Goal: Task Accomplishment & Management: Manage account settings

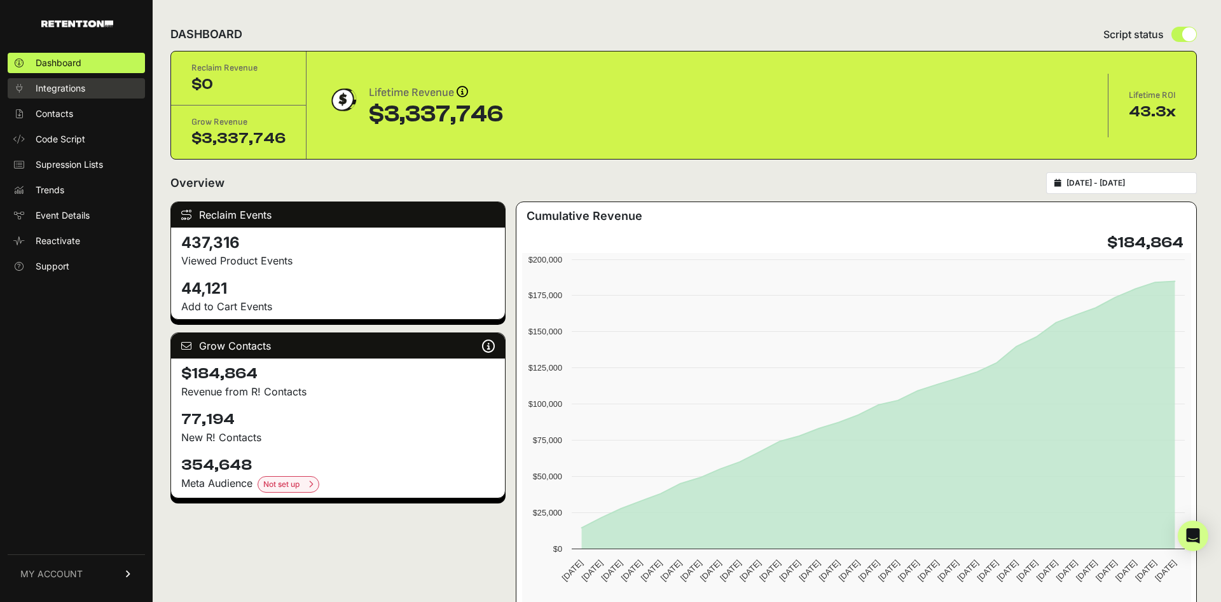
click at [81, 83] on span "Integrations" at bounding box center [61, 88] width 50 height 13
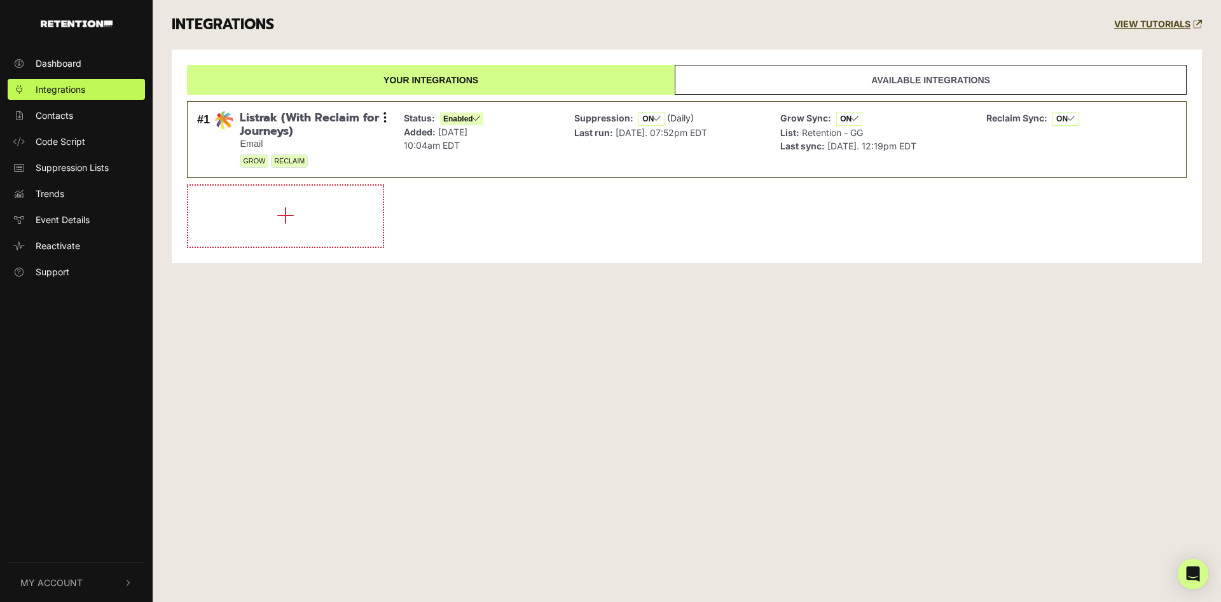
click at [751, 71] on link "Available integrations" at bounding box center [931, 80] width 512 height 30
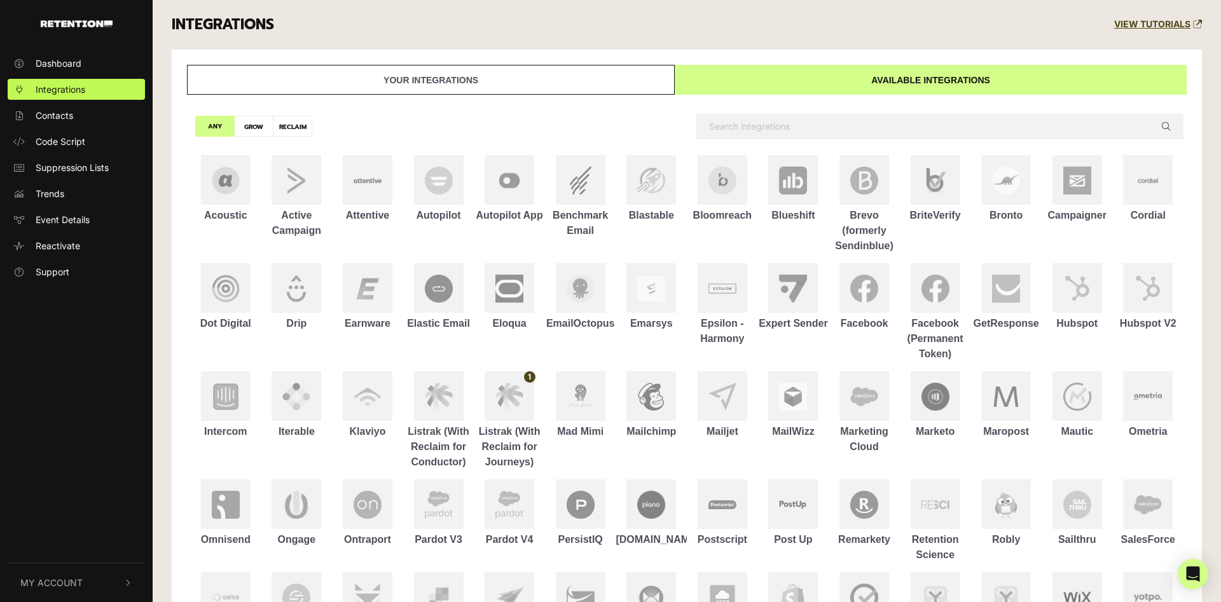
click at [587, 80] on link "Your integrations" at bounding box center [431, 80] width 488 height 30
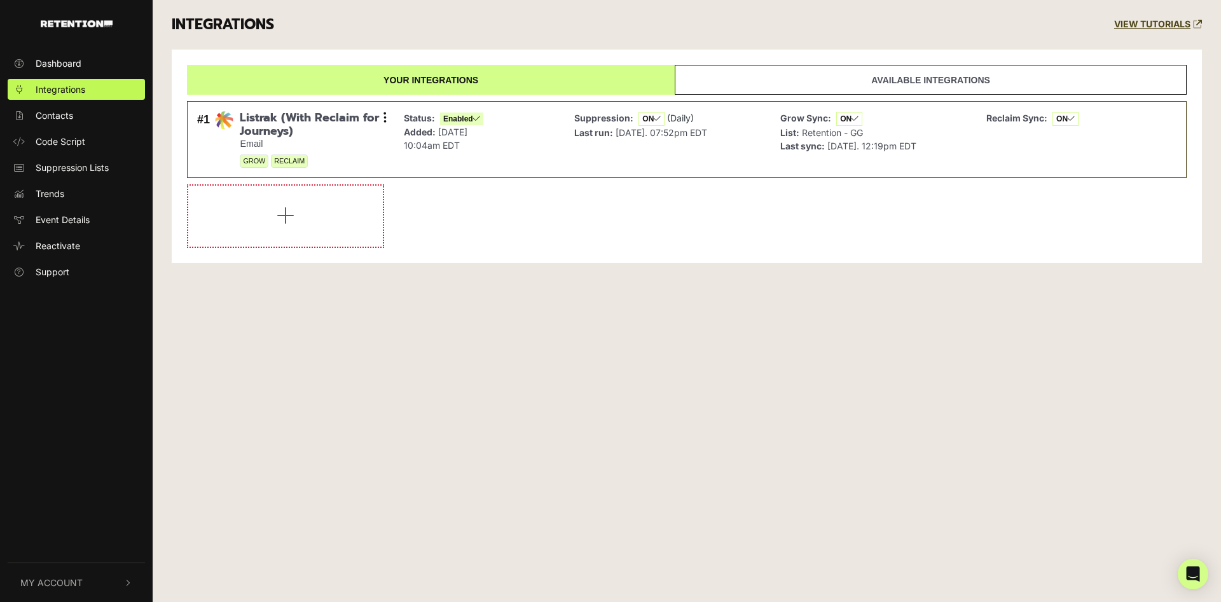
click at [781, 74] on link "Available integrations" at bounding box center [931, 80] width 512 height 30
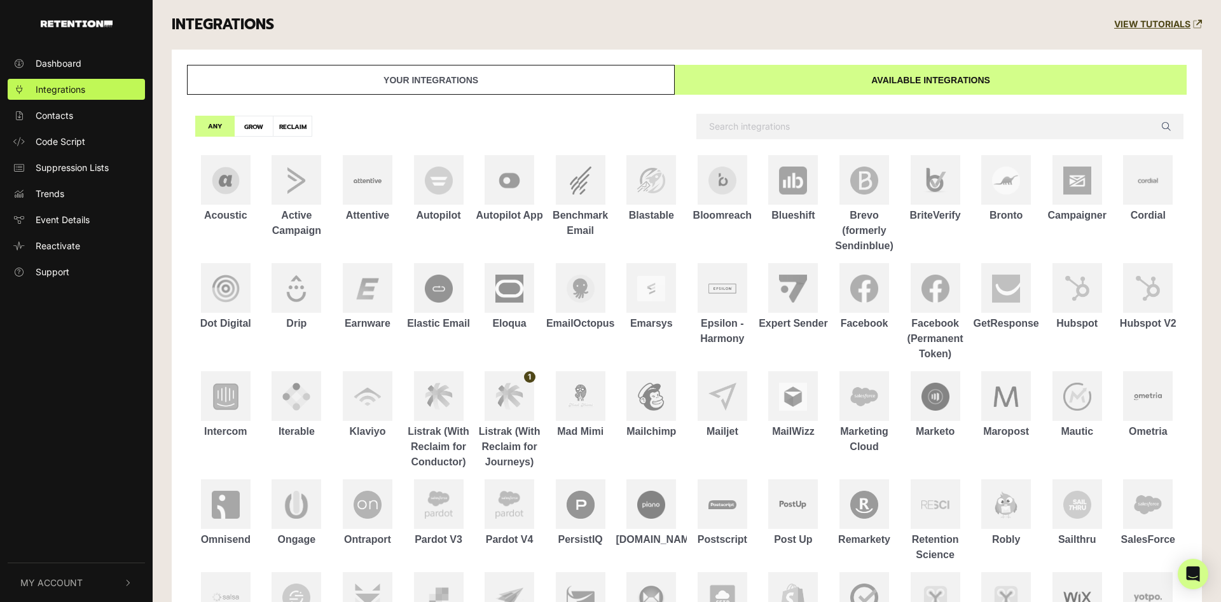
click at [75, 576] on button "My Account" at bounding box center [76, 583] width 137 height 39
click at [75, 576] on link "Sign Out" at bounding box center [76, 581] width 137 height 21
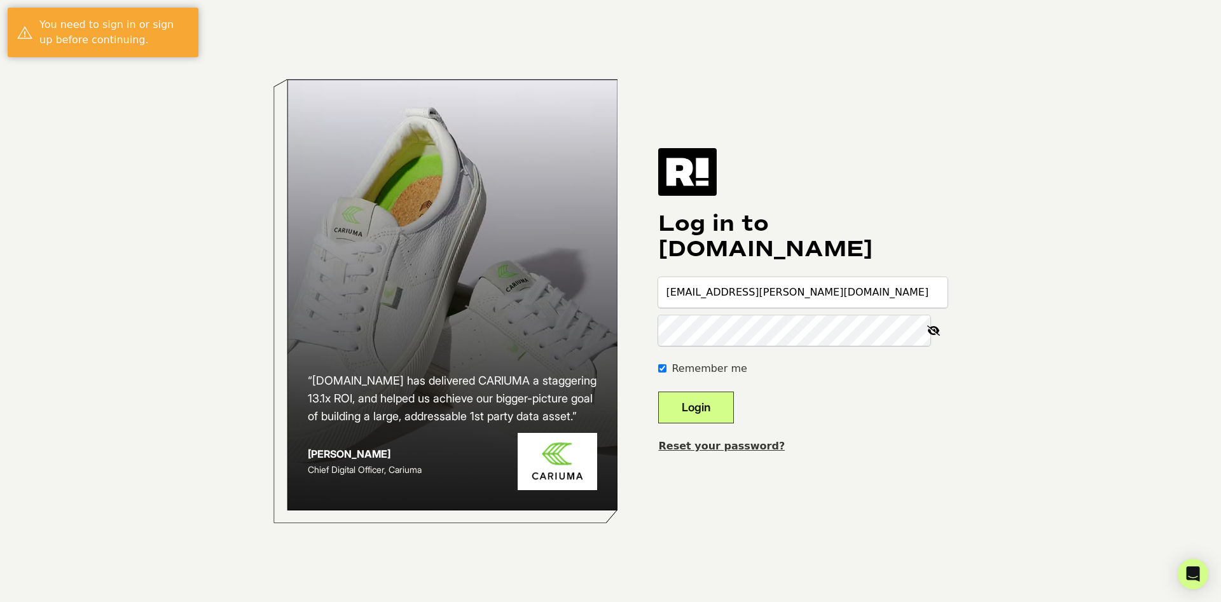
type input "[EMAIL_ADDRESS][PERSON_NAME][DOMAIN_NAME]"
click at [704, 398] on button "Login" at bounding box center [696, 408] width 76 height 32
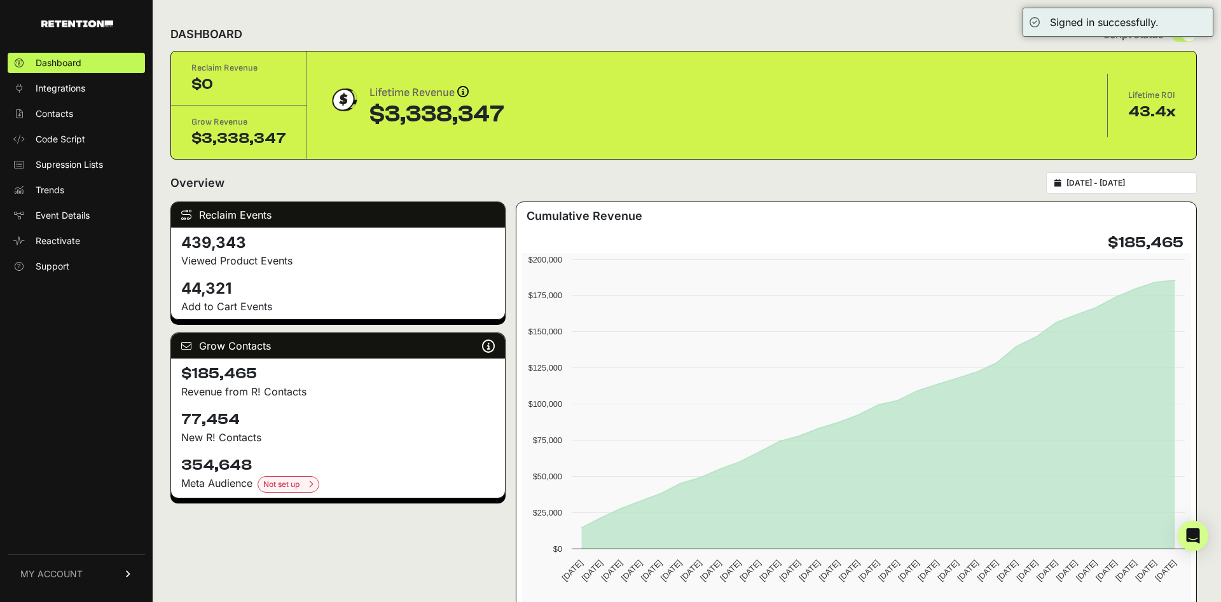
click at [117, 567] on link "MY ACCOUNT" at bounding box center [76, 574] width 137 height 39
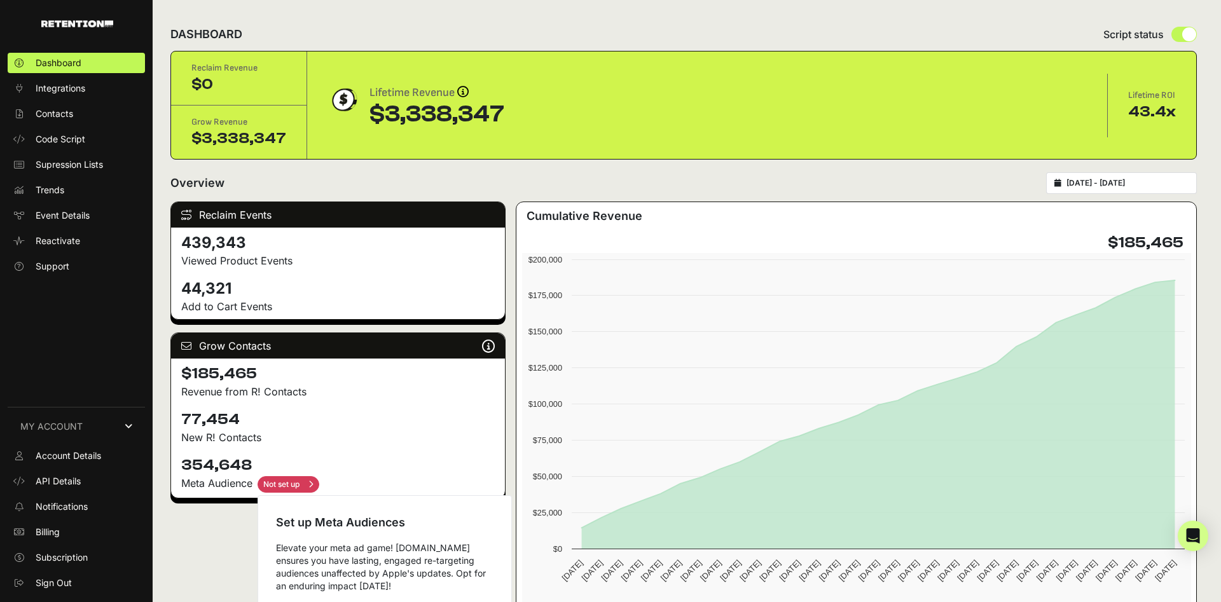
click at [298, 485] on input "checkbox" at bounding box center [289, 484] width 62 height 17
checkbox input "true"
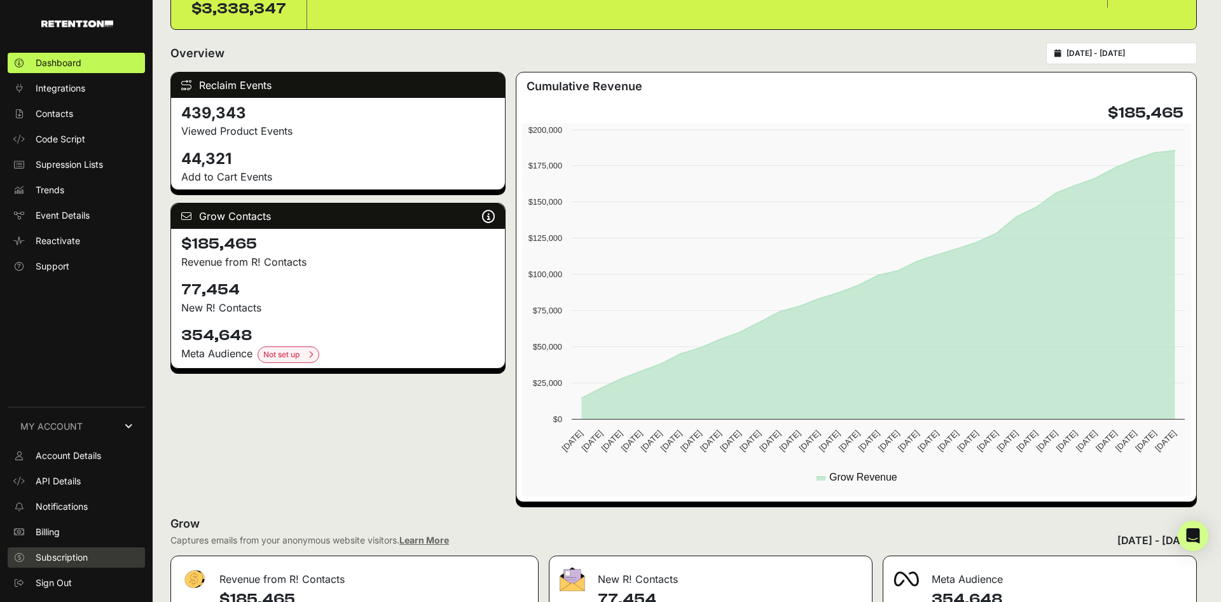
click at [77, 563] on span "Subscription" at bounding box center [62, 558] width 52 height 13
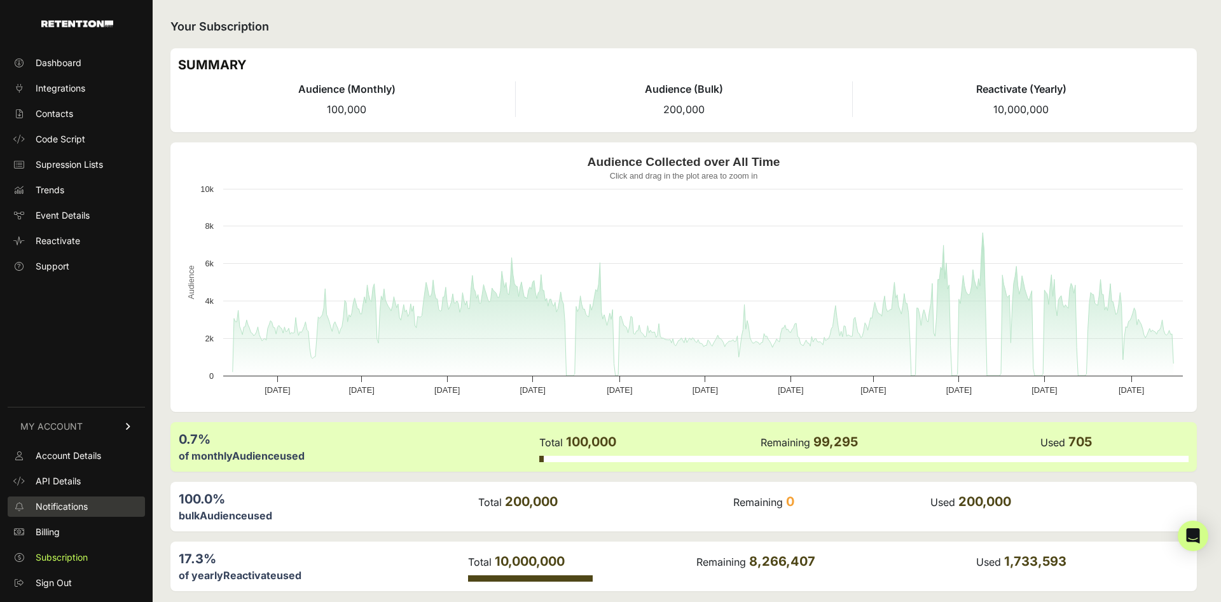
click at [78, 504] on span "Notifications" at bounding box center [62, 507] width 52 height 13
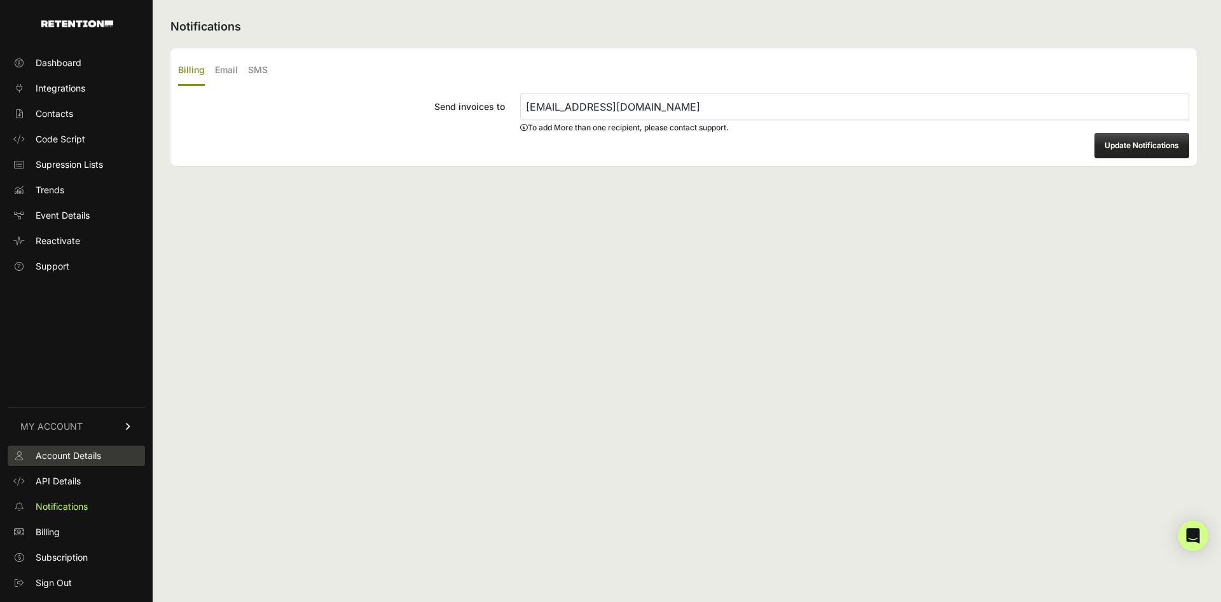
click at [76, 464] on link "Account Details" at bounding box center [76, 456] width 137 height 20
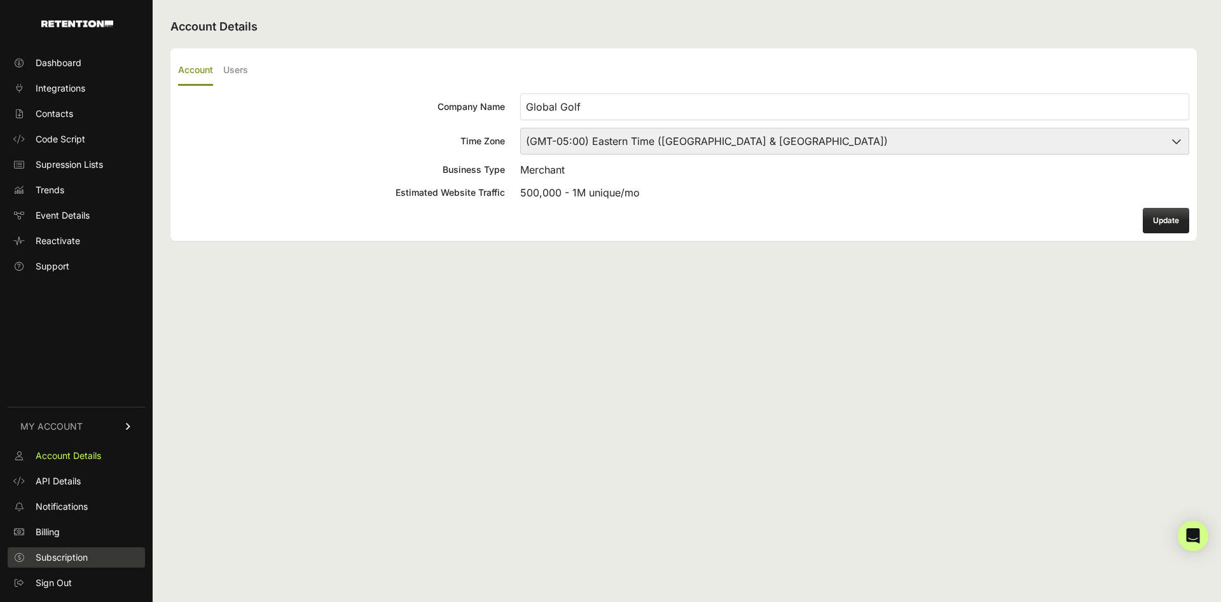
click at [78, 564] on link "Subscription" at bounding box center [76, 558] width 137 height 20
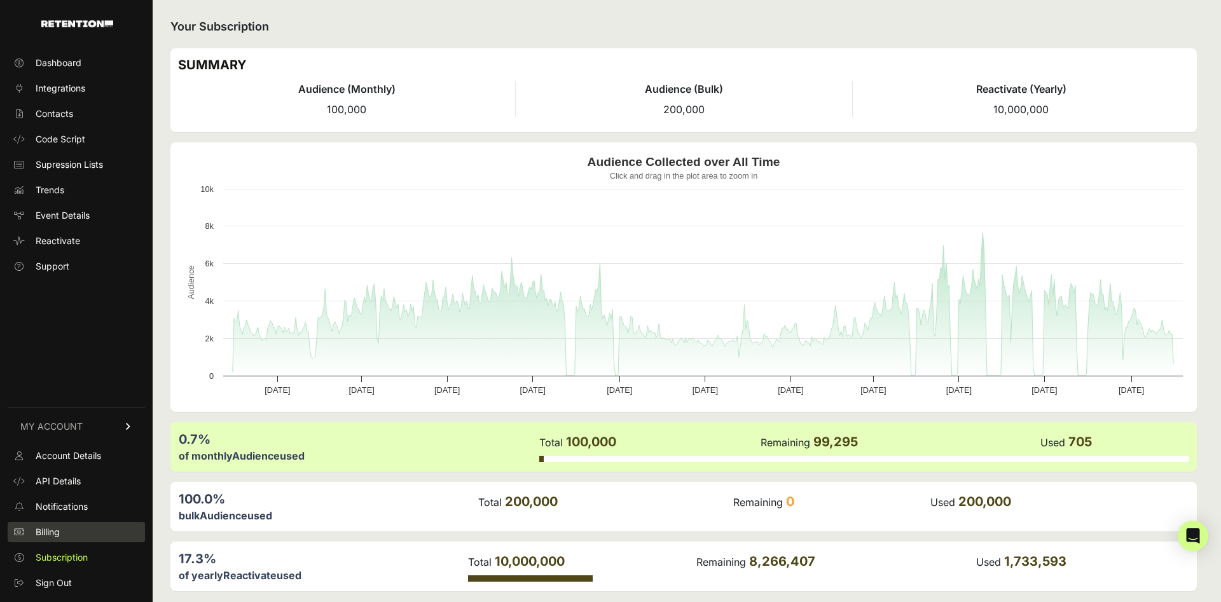
click at [66, 531] on link "Billing" at bounding box center [76, 532] width 137 height 20
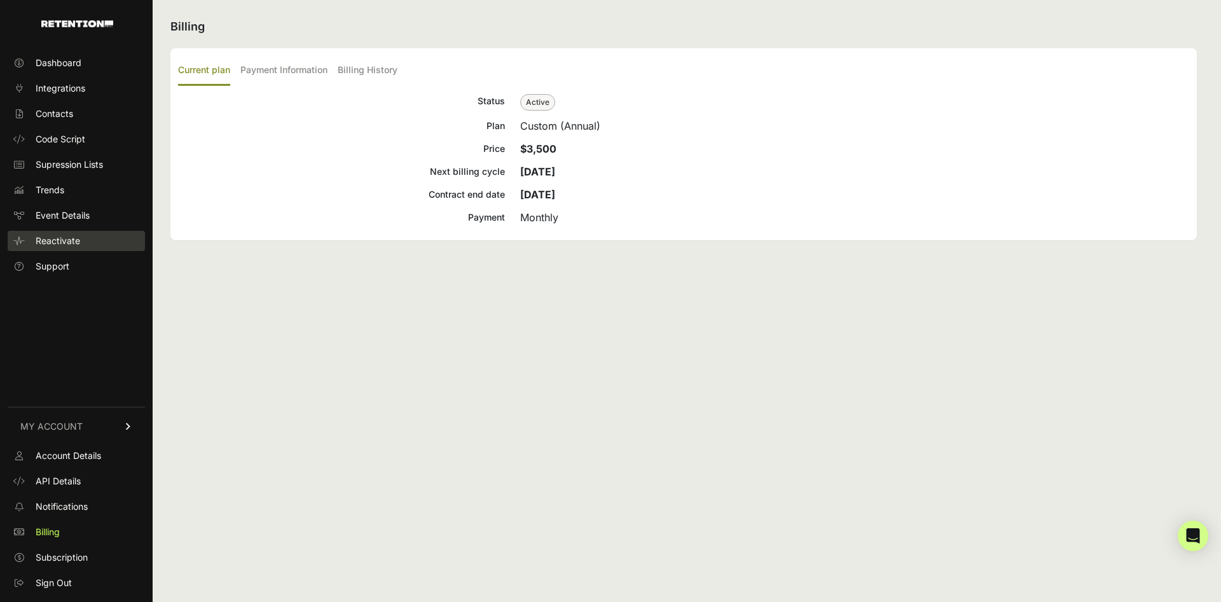
click at [59, 239] on span "Reactivate" at bounding box center [58, 241] width 45 height 13
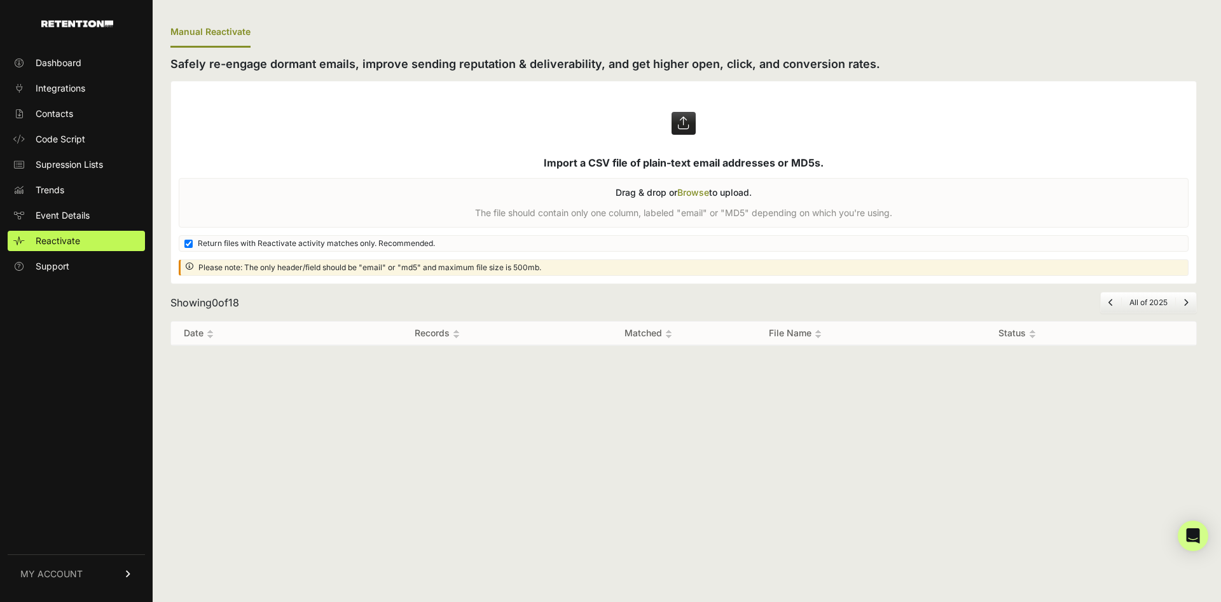
click at [84, 75] on ul "Dashboard Integrations Contacts Code Script Supression Lists Trends Event Detai…" at bounding box center [76, 165] width 137 height 224
click at [80, 69] on span "Dashboard" at bounding box center [59, 63] width 46 height 13
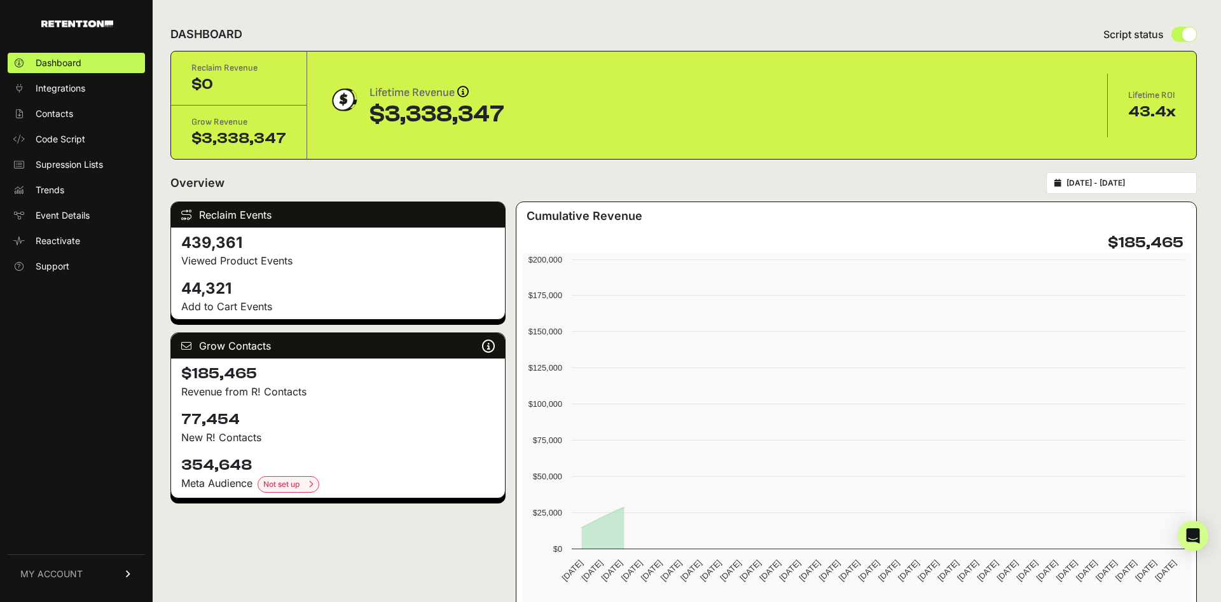
click at [80, 92] on span "Integrations" at bounding box center [61, 88] width 50 height 13
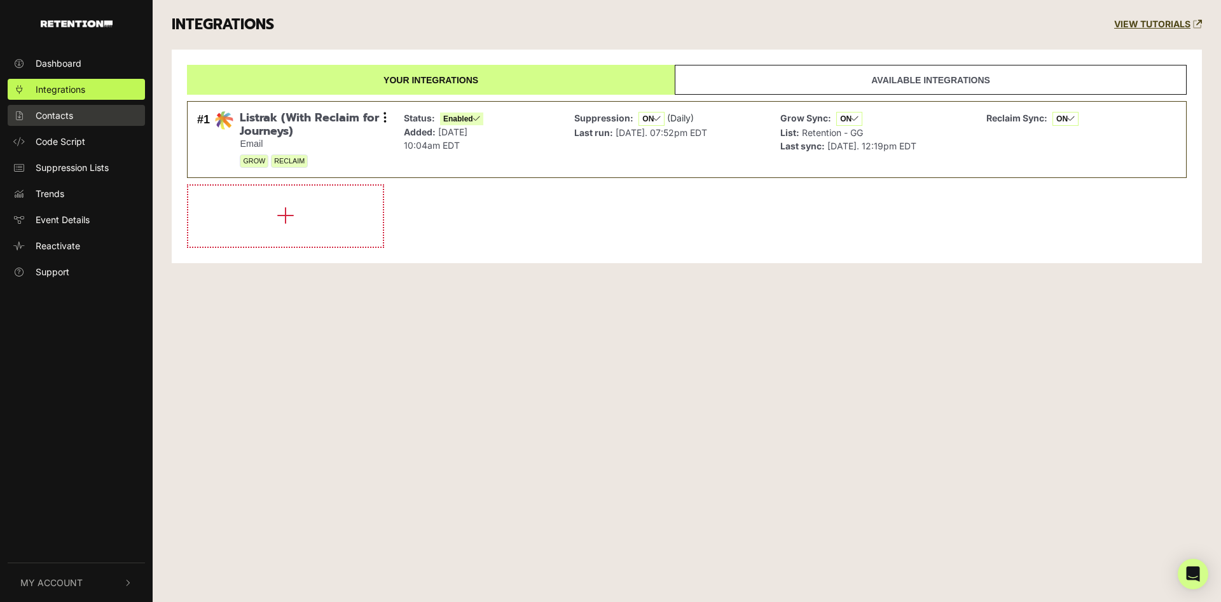
click at [51, 114] on span "Contacts" at bounding box center [55, 115] width 38 height 13
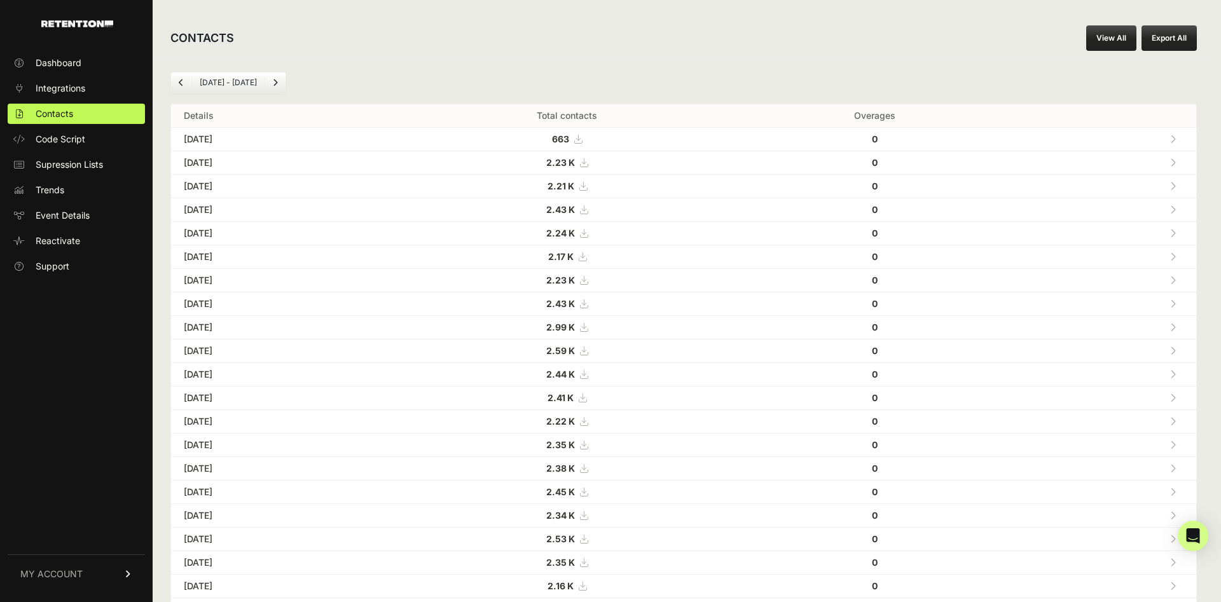
click at [57, 136] on span "Code Script" at bounding box center [61, 139] width 50 height 13
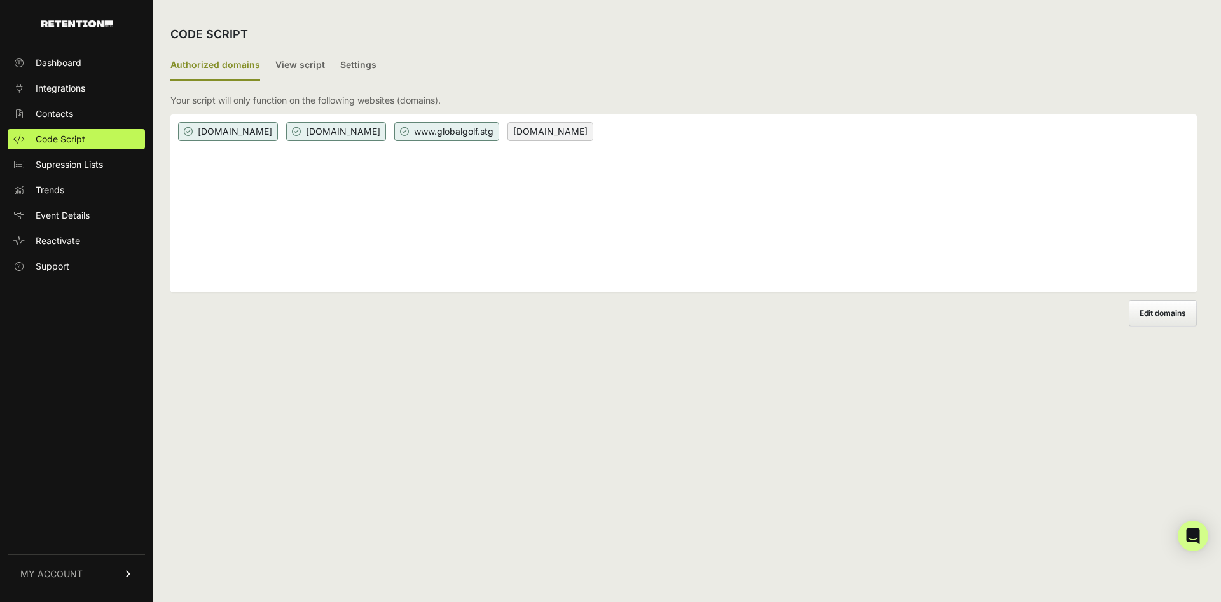
click at [61, 169] on span "Supression Lists" at bounding box center [69, 164] width 67 height 13
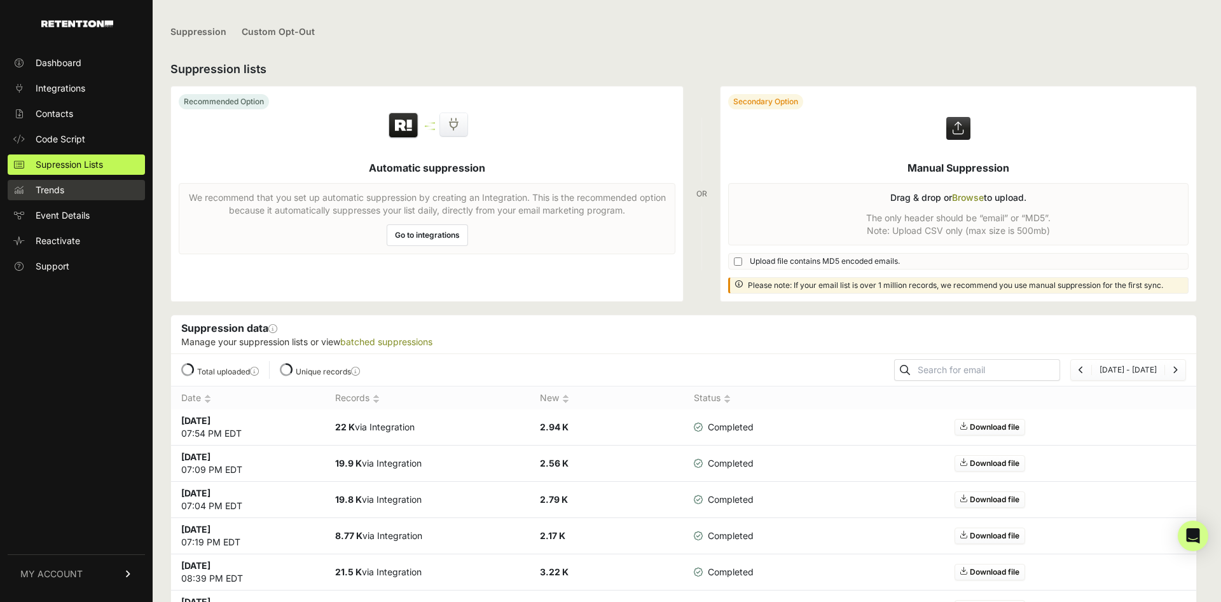
click at [61, 197] on link "Trends" at bounding box center [76, 190] width 137 height 20
click at [64, 220] on span "Event Details" at bounding box center [63, 215] width 54 height 13
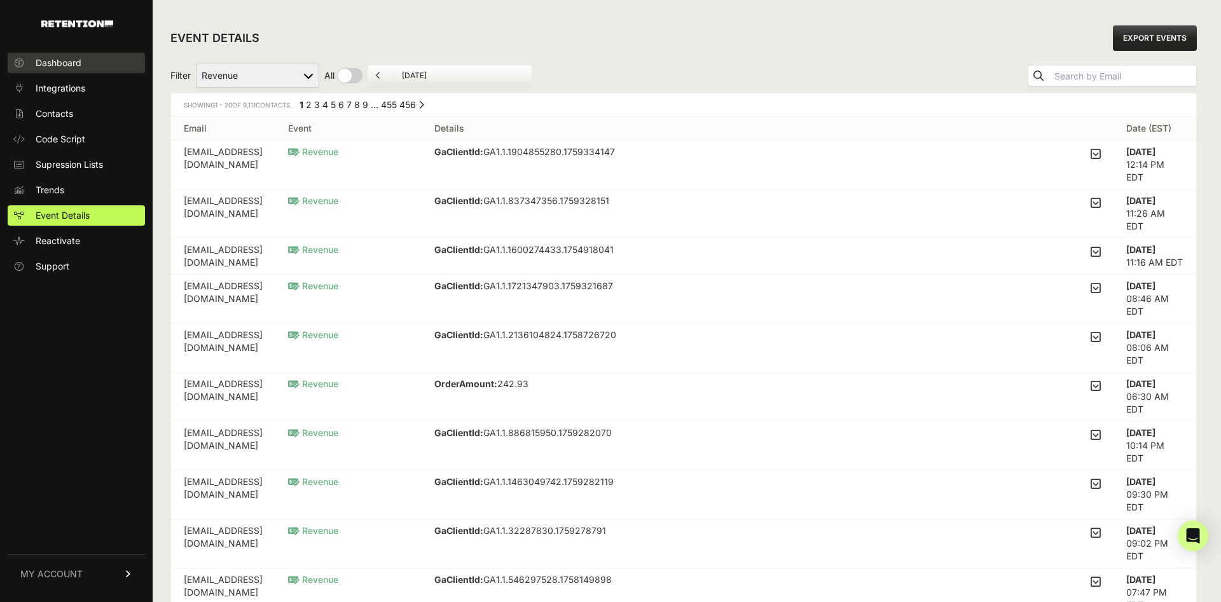
click at [57, 64] on span "Dashboard" at bounding box center [59, 63] width 46 height 13
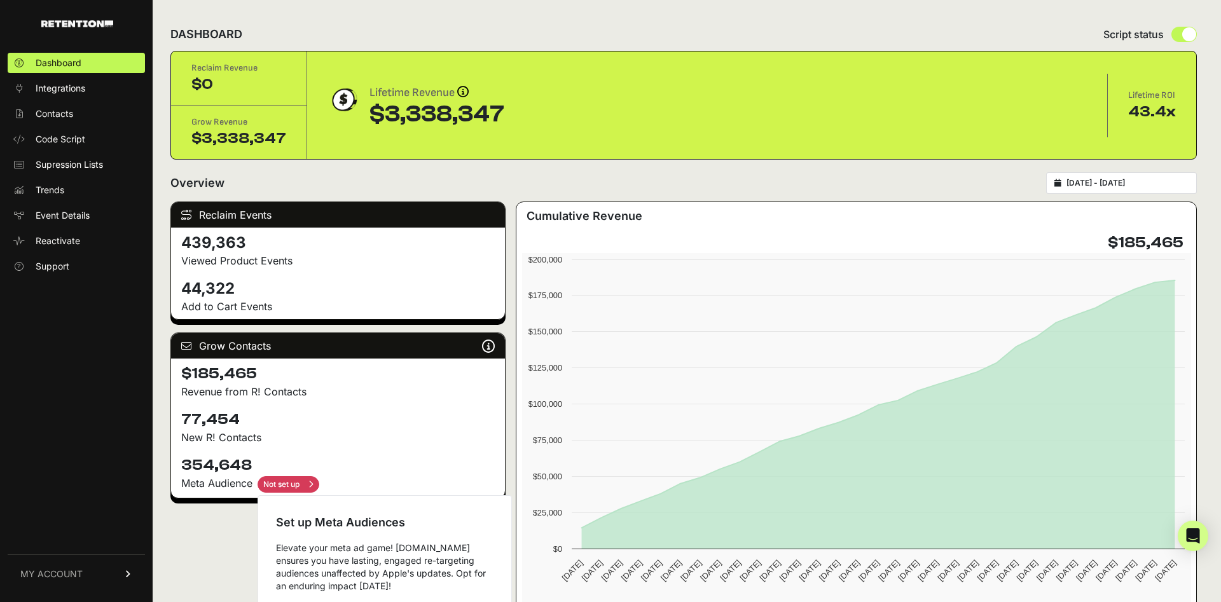
click at [295, 485] on input "checkbox" at bounding box center [289, 484] width 62 height 17
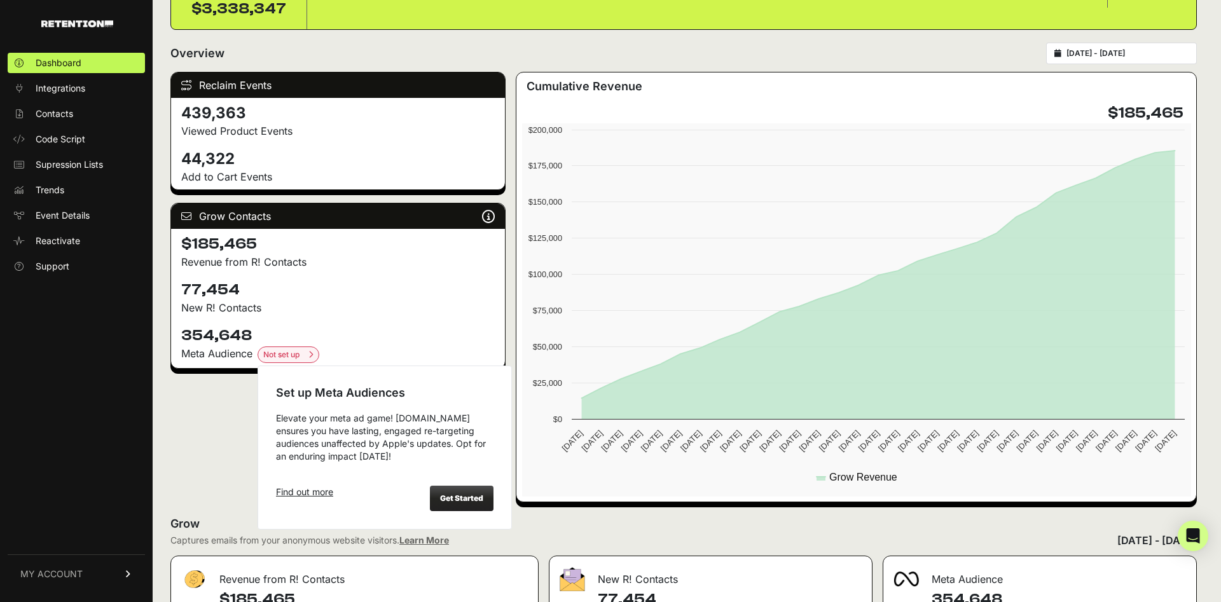
click at [453, 503] on div "Get Started" at bounding box center [462, 498] width 64 height 25
click at [465, 493] on div "Get Started" at bounding box center [462, 498] width 64 height 25
click at [308, 355] on input "checkbox" at bounding box center [289, 355] width 62 height 17
checkbox input "false"
click at [299, 496] on link "Find out more" at bounding box center [304, 492] width 57 height 13
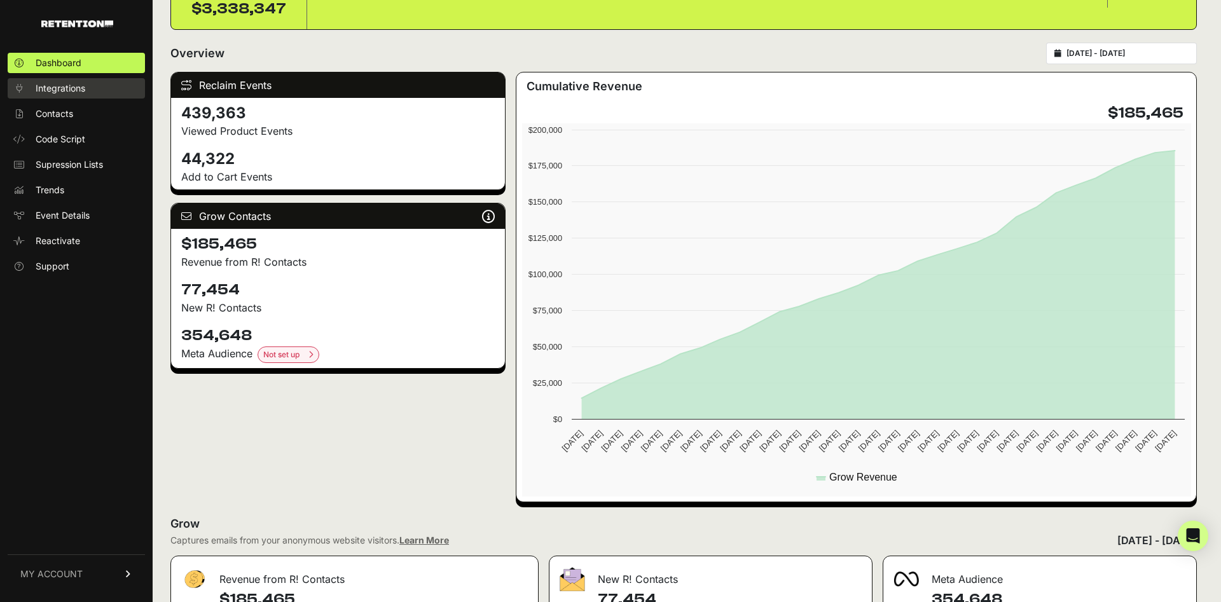
click at [66, 88] on span "Integrations" at bounding box center [61, 88] width 50 height 13
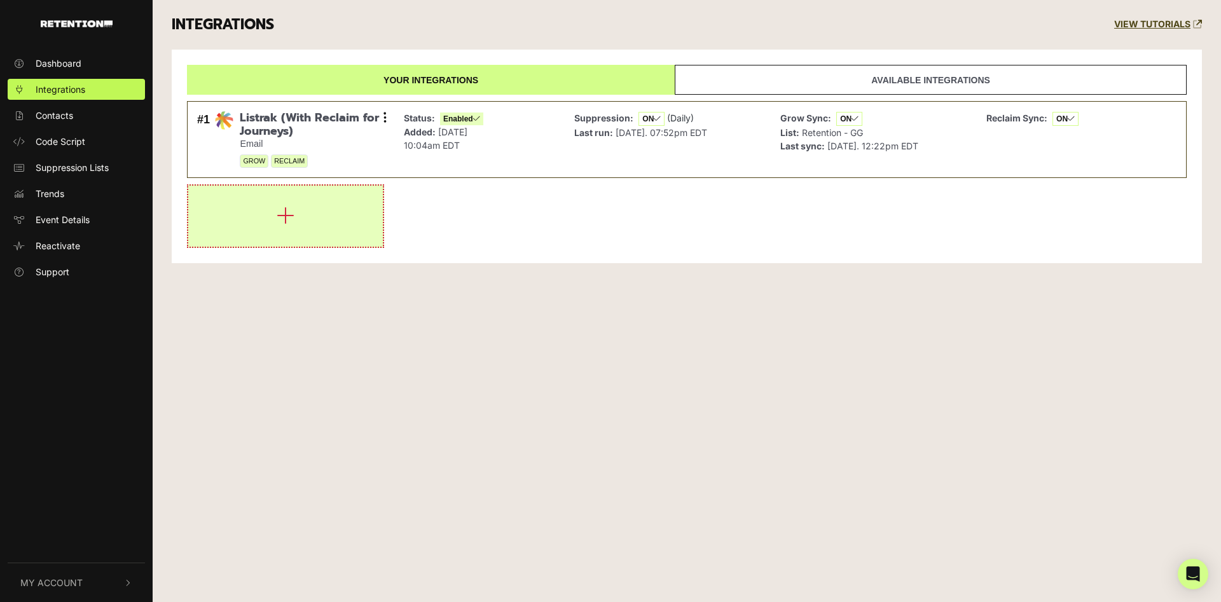
click at [295, 230] on button "button" at bounding box center [285, 216] width 195 height 61
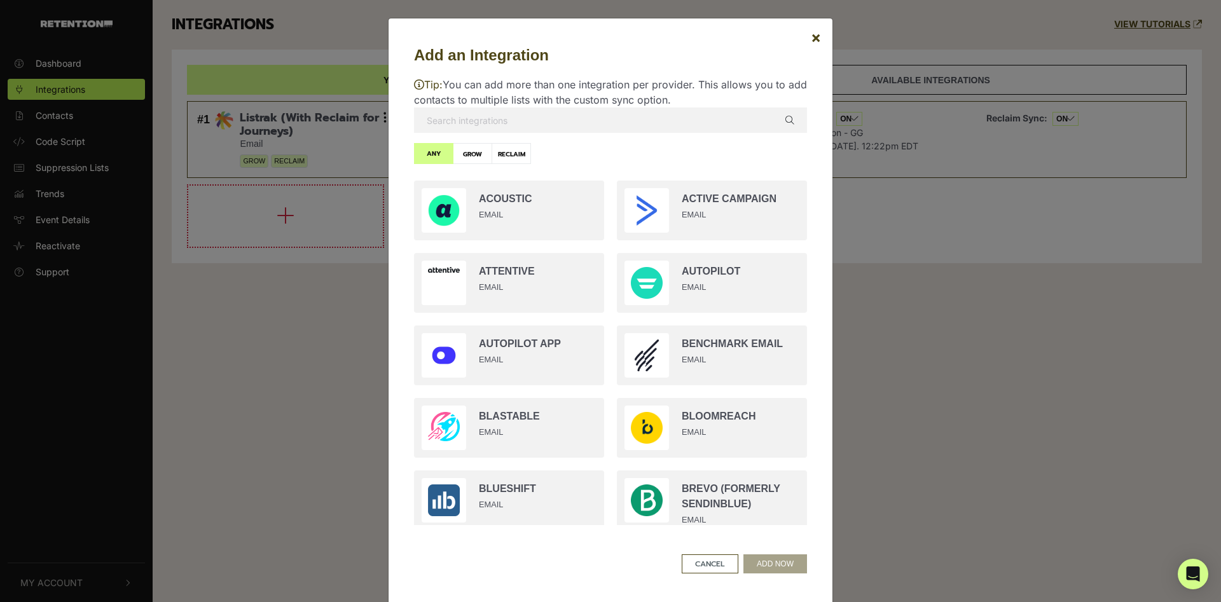
click at [513, 156] on label "RECLAIM" at bounding box center [511, 153] width 39 height 21
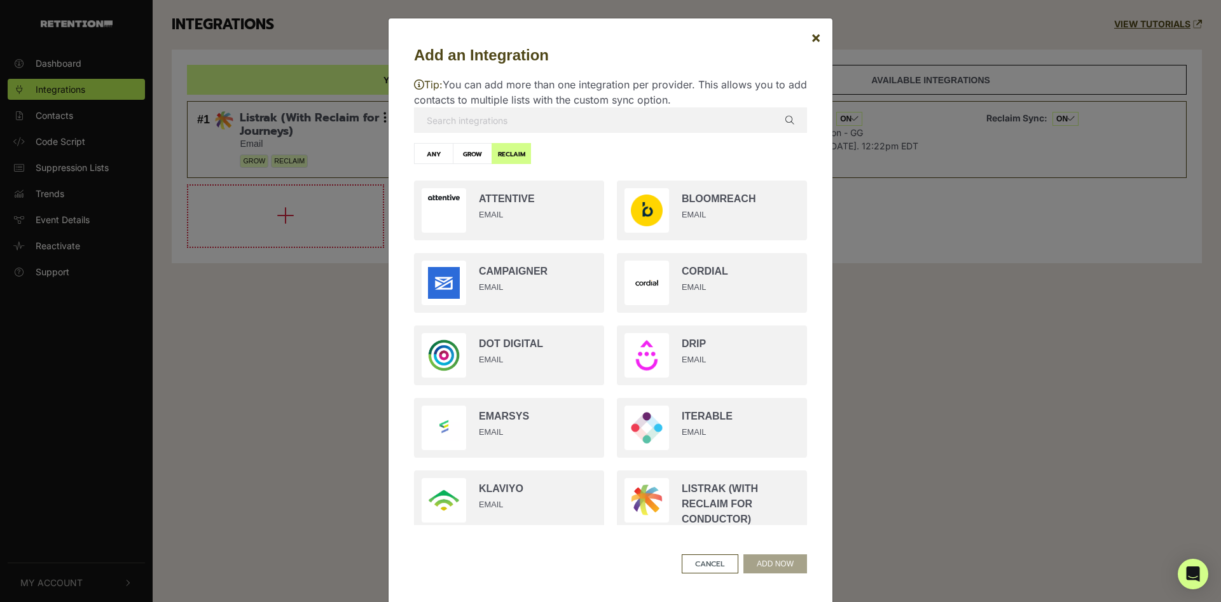
radio input "true"
click at [482, 156] on label "GROW" at bounding box center [472, 153] width 39 height 21
radio input "true"
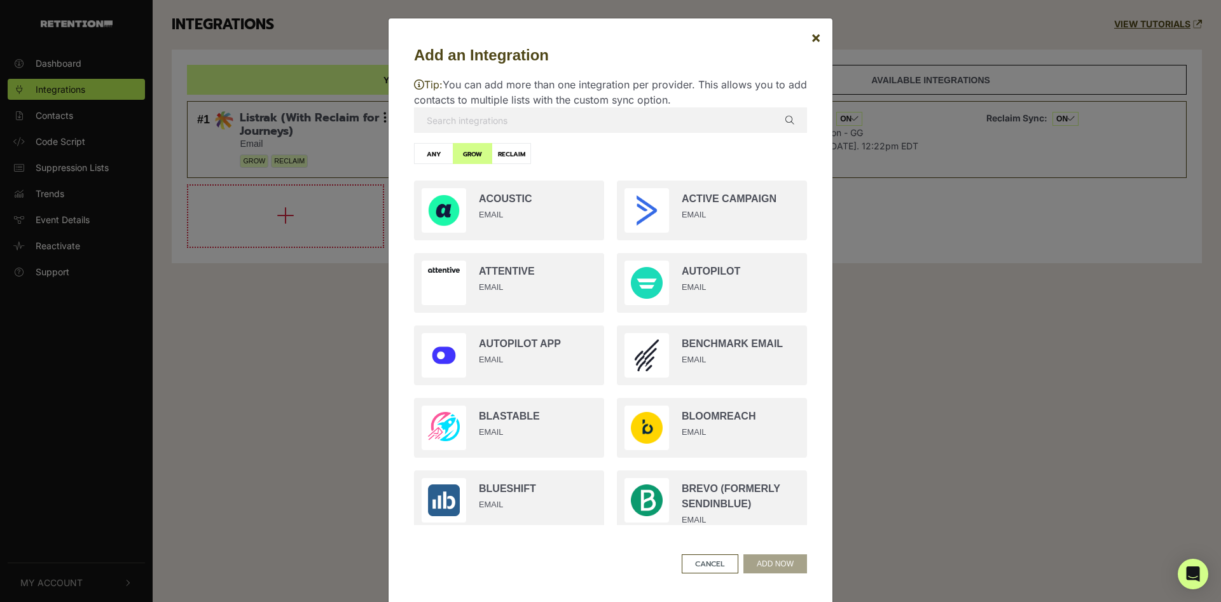
click at [512, 105] on p "Tip: You can add more than one integration per provider. This allows you to add…" at bounding box center [610, 92] width 393 height 31
click at [517, 118] on input "text" at bounding box center [610, 120] width 393 height 25
click at [425, 148] on label "ANY" at bounding box center [433, 153] width 39 height 21
radio input "true"
click at [480, 115] on input "text" at bounding box center [610, 120] width 393 height 25
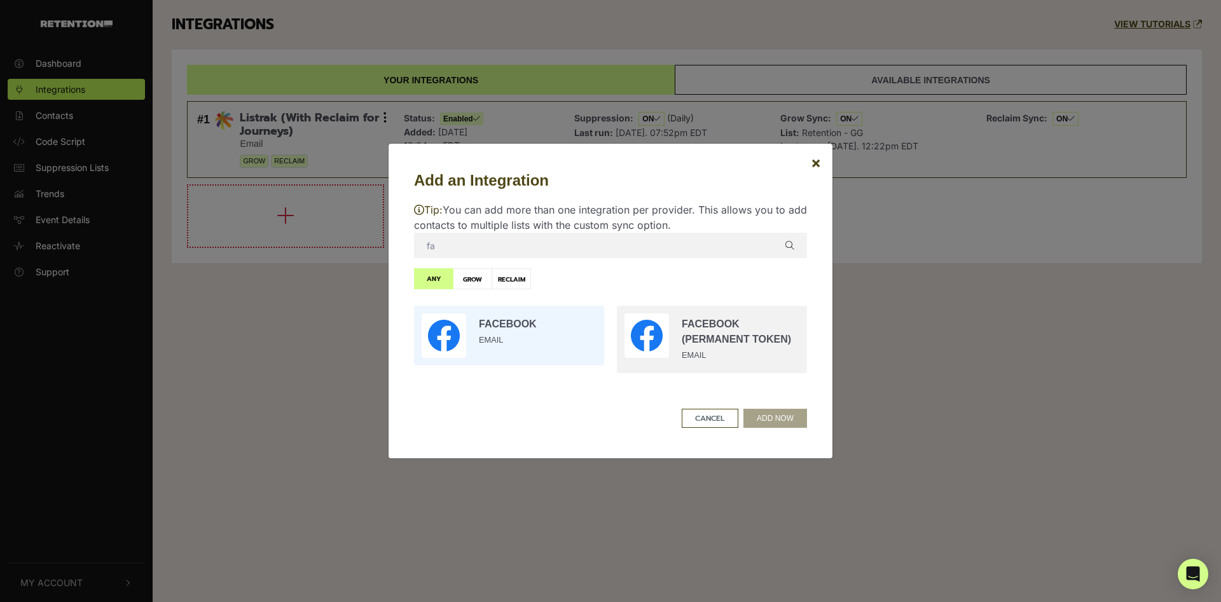
type input "fa"
click at [552, 334] on input "radio" at bounding box center [509, 336] width 203 height 73
radio input "true"
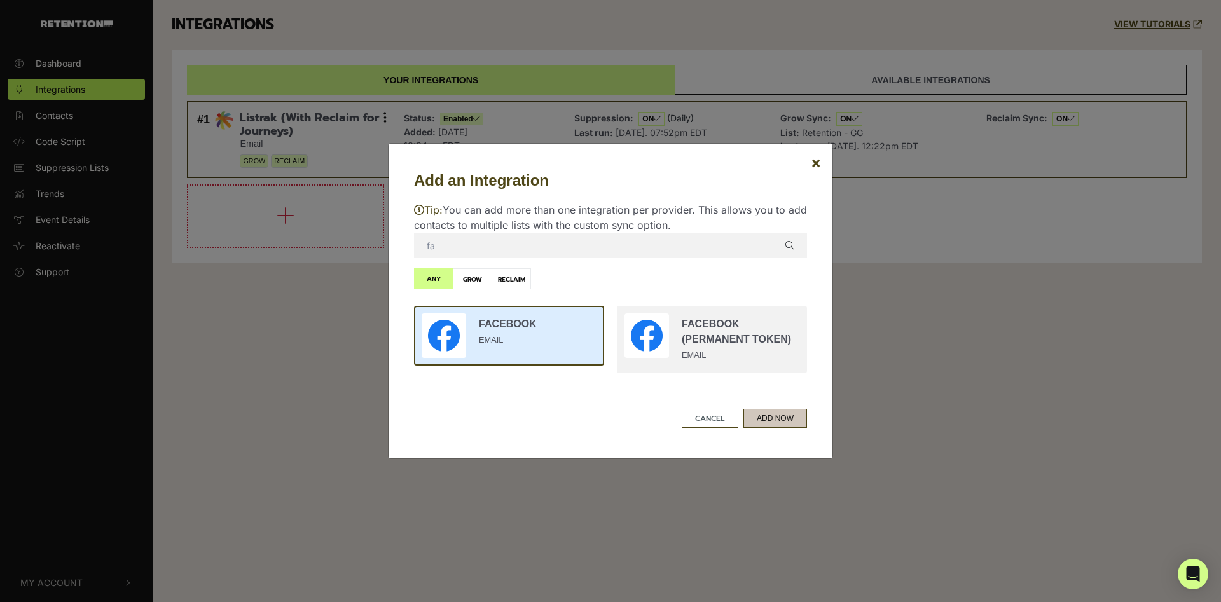
click at [788, 417] on button "ADD NOW" at bounding box center [776, 418] width 64 height 19
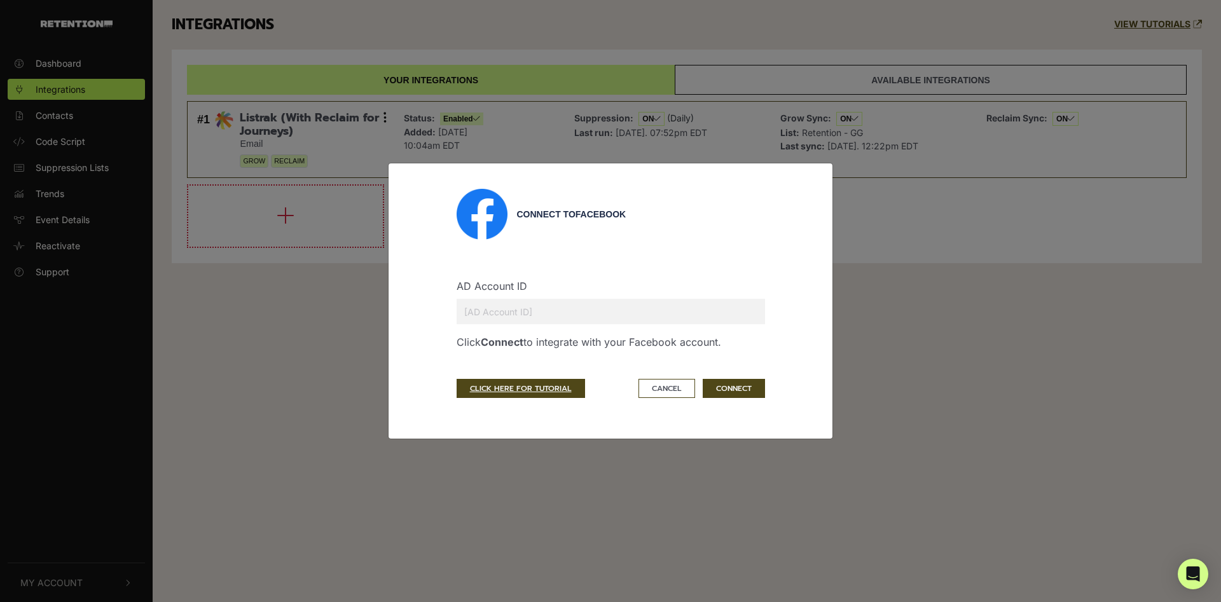
click at [580, 306] on input "text" at bounding box center [611, 311] width 309 height 25
paste input "55037619"
type input "55037619"
click at [727, 394] on button "CONNECT" at bounding box center [734, 388] width 62 height 19
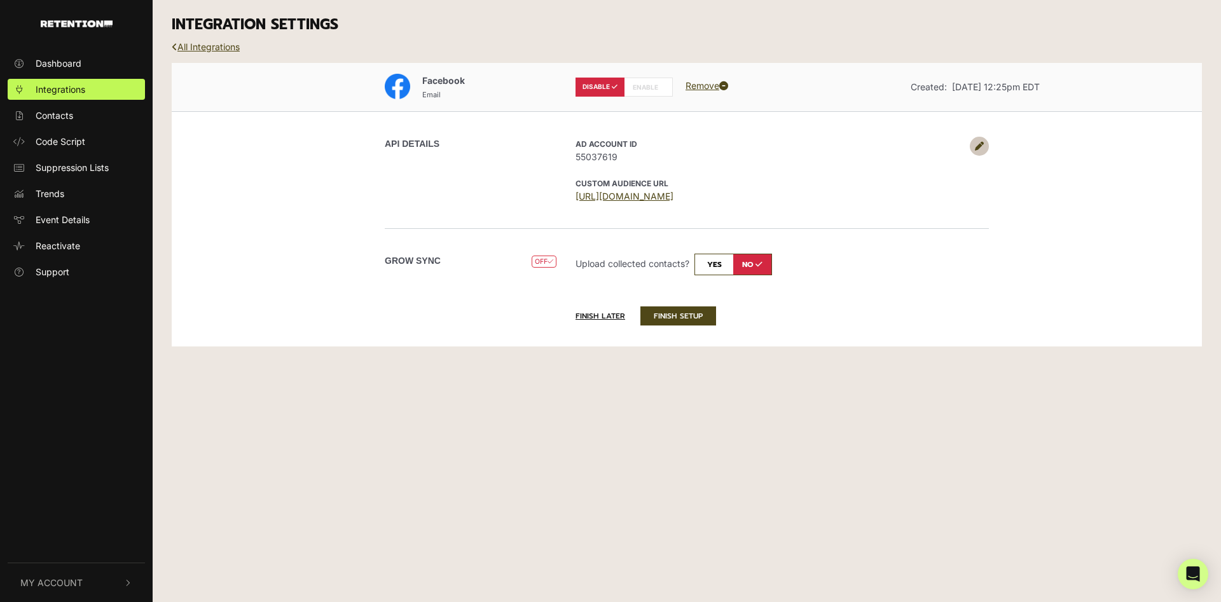
click at [695, 261] on p "Upload collected contacts? yes no" at bounding box center [770, 265] width 388 height 22
click at [717, 262] on input "checkbox" at bounding box center [734, 265] width 78 height 22
checkbox input "true"
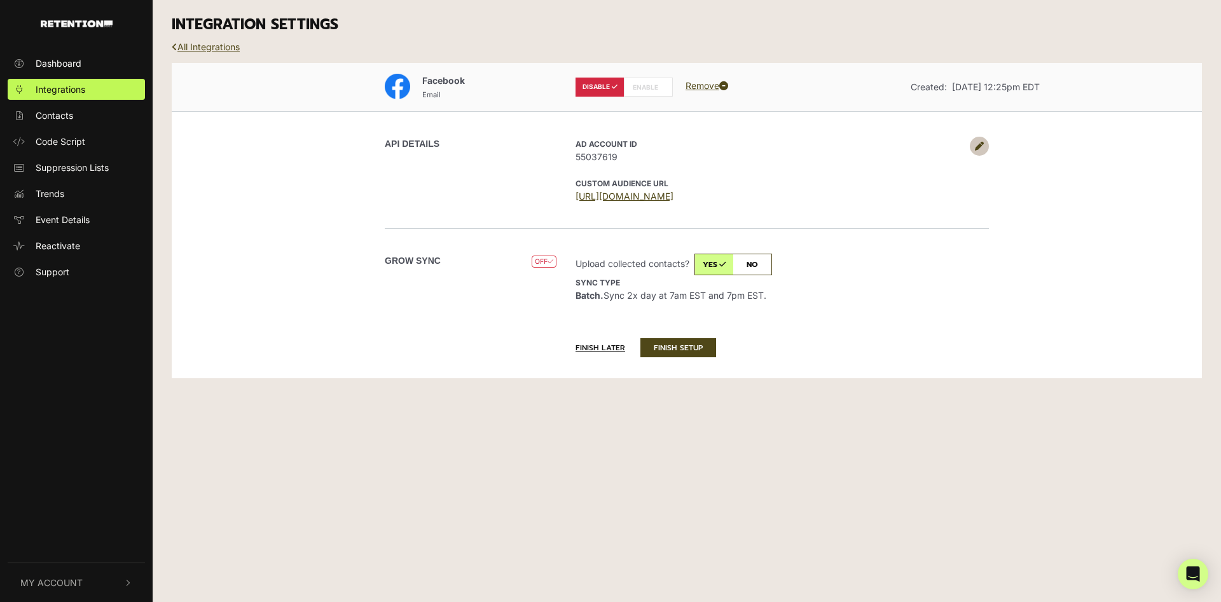
click at [643, 85] on label "ENABLE" at bounding box center [648, 87] width 49 height 19
click at [952, 48] on div "INTEGRATION SETTINGS" at bounding box center [687, 25] width 1050 height 50
click at [975, 153] on link at bounding box center [979, 146] width 19 height 19
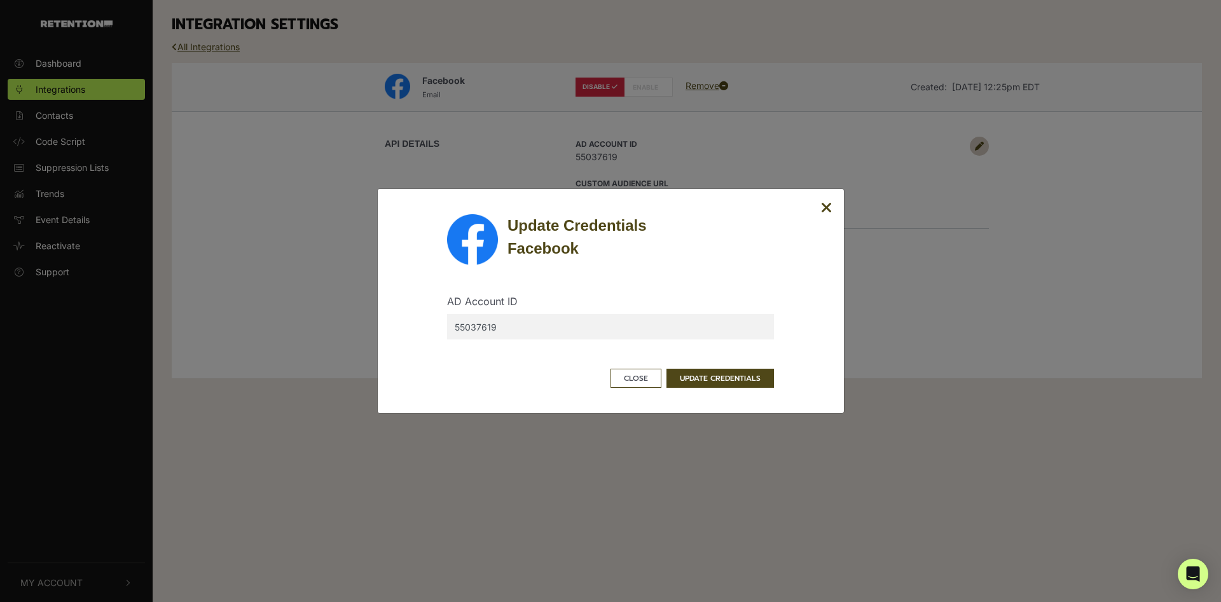
click at [562, 341] on div "AD Account ID 55037619" at bounding box center [611, 322] width 346 height 56
drag, startPoint x: 562, startPoint y: 341, endPoint x: 559, endPoint y: 332, distance: 9.7
click at [562, 340] on div "AD Account ID 55037619" at bounding box center [611, 322] width 346 height 56
click at [559, 331] on input "55037619" at bounding box center [610, 326] width 327 height 25
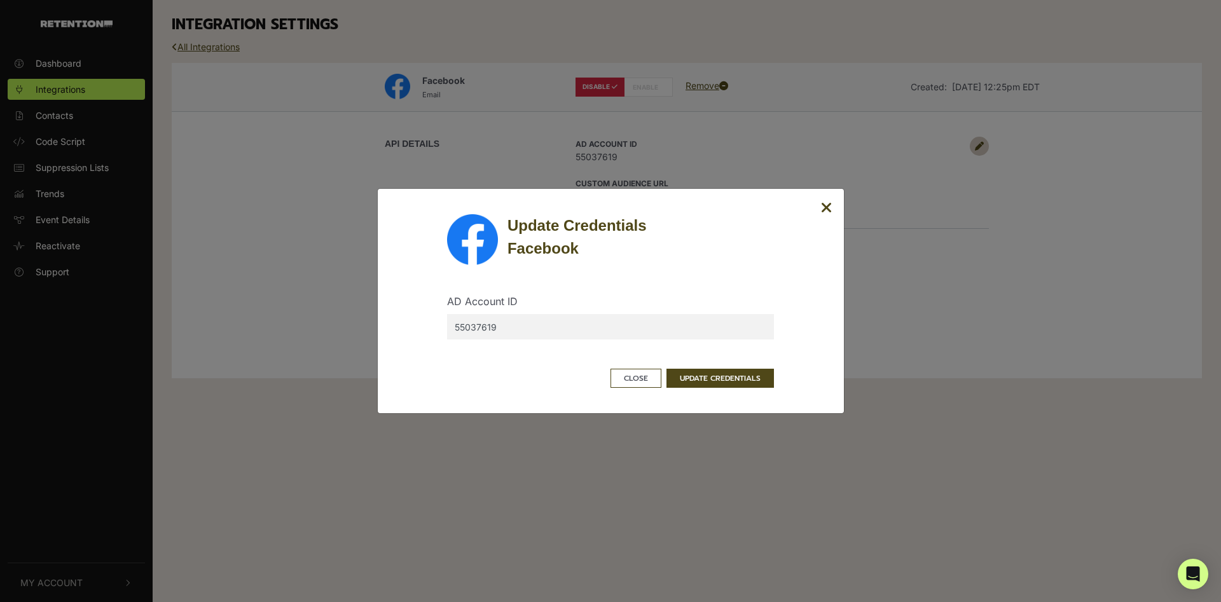
click at [559, 331] on input "55037619" at bounding box center [610, 326] width 327 height 25
paste input "1647722345265990"
type input "1647722345265990"
click at [702, 385] on button "UPDATE CREDENTIALS" at bounding box center [721, 378] width 108 height 19
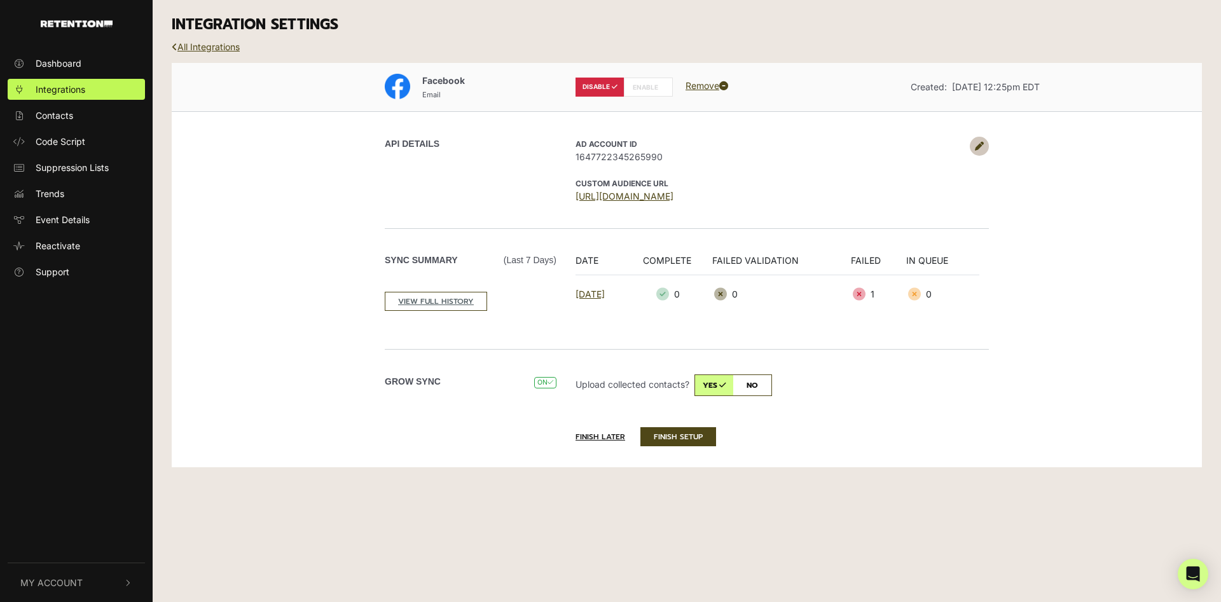
click at [654, 88] on label "ENABLE" at bounding box center [648, 87] width 49 height 19
radio input "false"
radio input "true"
click at [669, 438] on button "FINISH SETUP" at bounding box center [679, 437] width 76 height 19
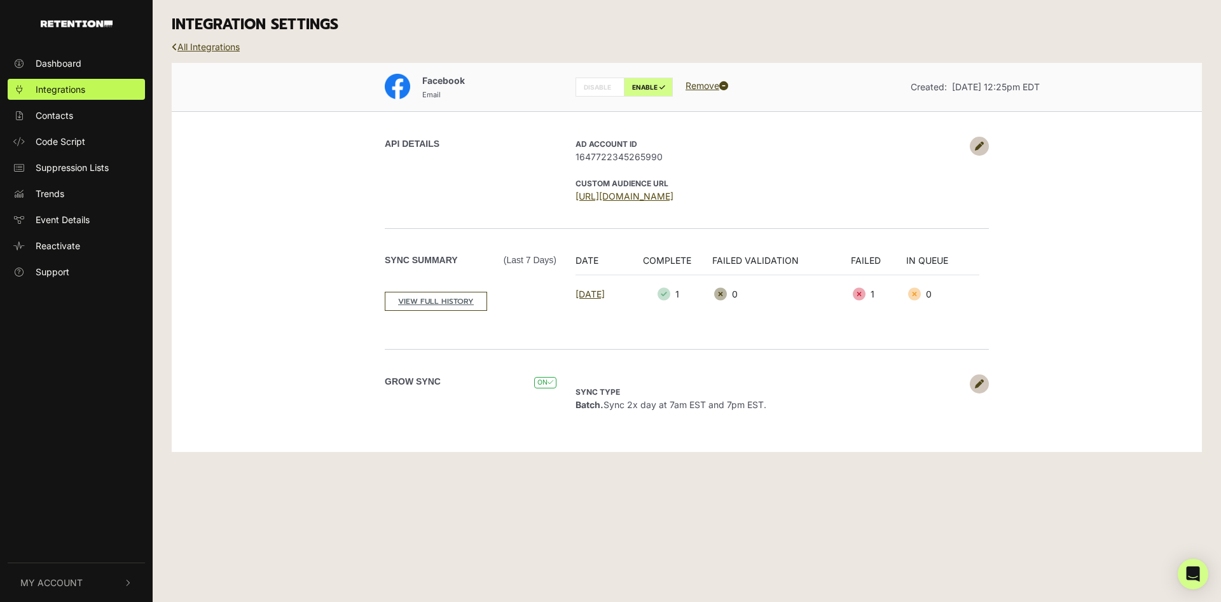
click at [622, 199] on link "[URL][DOMAIN_NAME]" at bounding box center [625, 196] width 98 height 11
click at [705, 88] on link "Remove" at bounding box center [707, 85] width 43 height 11
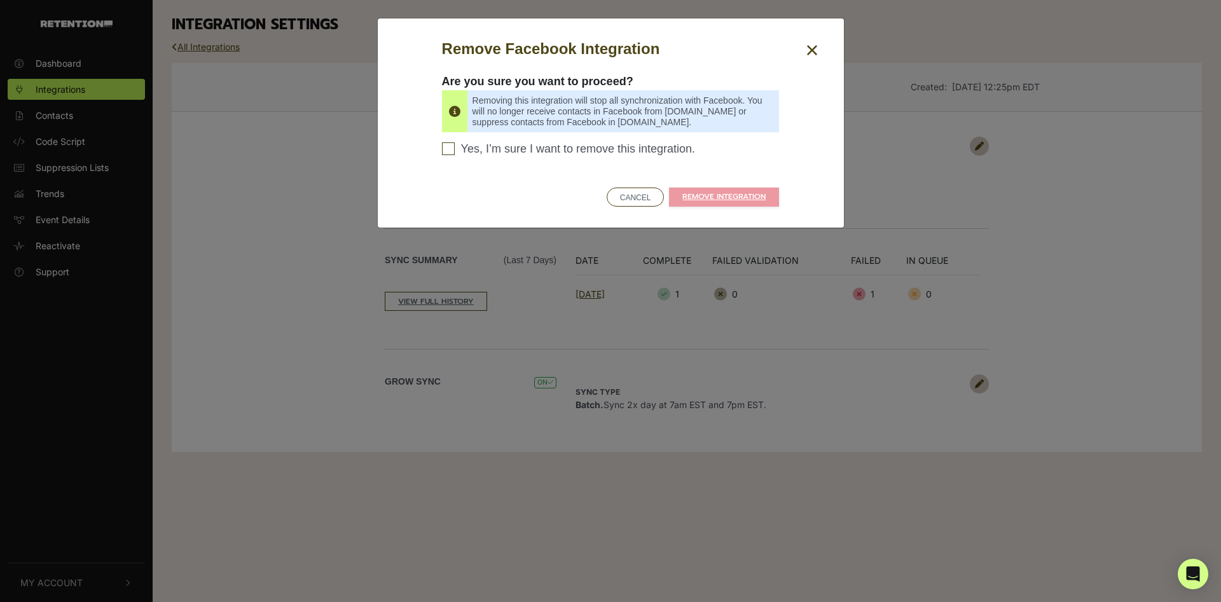
click at [617, 147] on span "Yes, I’m sure I want to remove this integration." at bounding box center [578, 150] width 235 height 14
click at [455, 147] on input "Yes, I’m sure I want to remove this integration. Please confirm to continue" at bounding box center [448, 149] width 13 height 13
checkbox input "true"
click at [723, 195] on link "REMOVE INTEGRATION" at bounding box center [724, 197] width 110 height 19
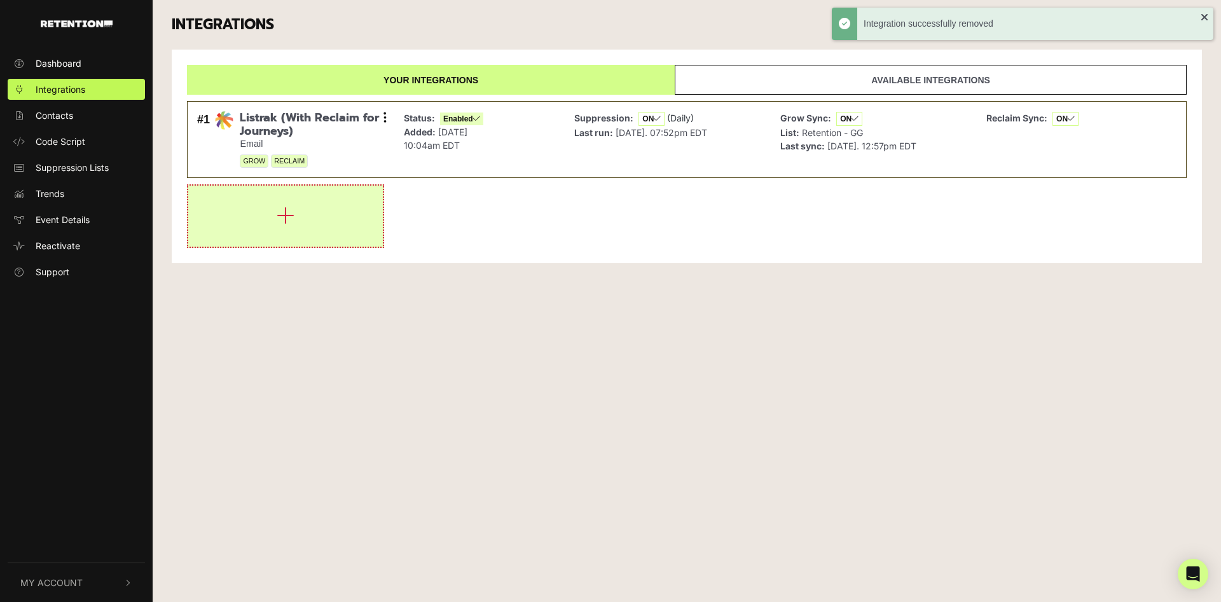
click at [376, 235] on button "button" at bounding box center [285, 216] width 195 height 61
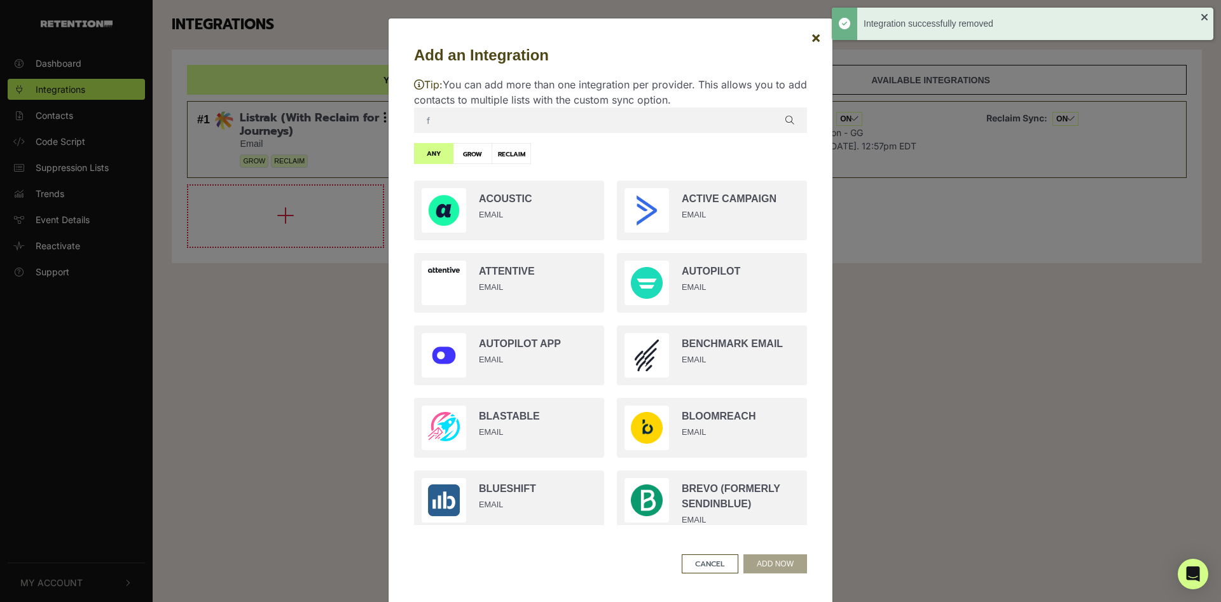
click at [516, 120] on input "f" at bounding box center [610, 120] width 393 height 25
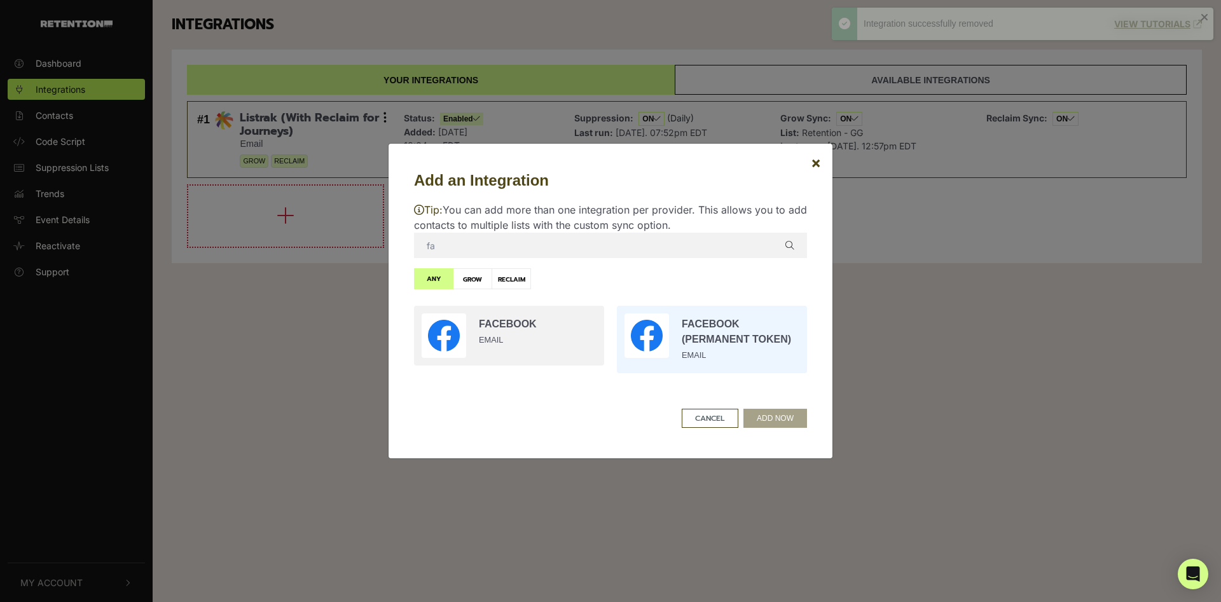
type input "fa"
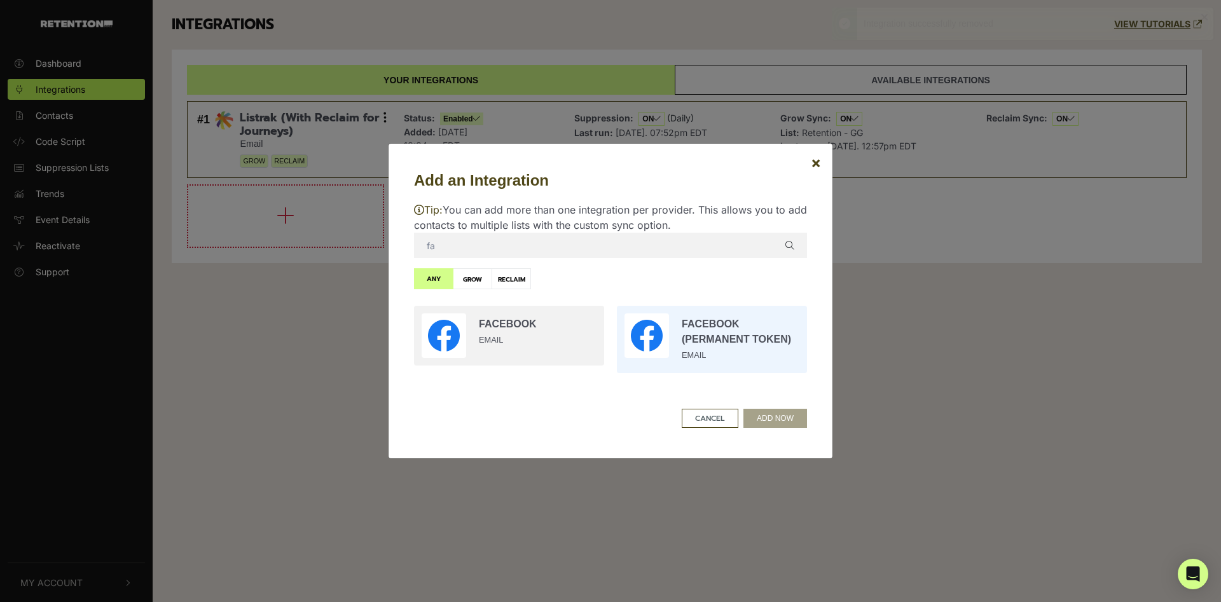
click at [714, 328] on input "radio" at bounding box center [712, 340] width 203 height 80
radio input "true"
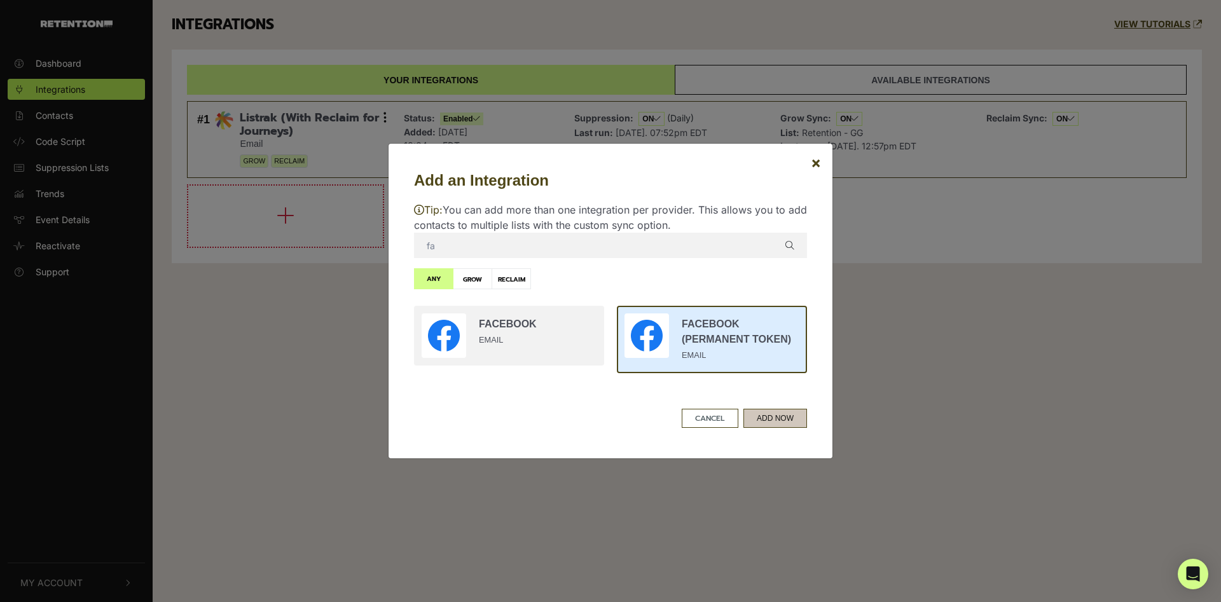
click at [763, 422] on button "ADD NOW" at bounding box center [776, 418] width 64 height 19
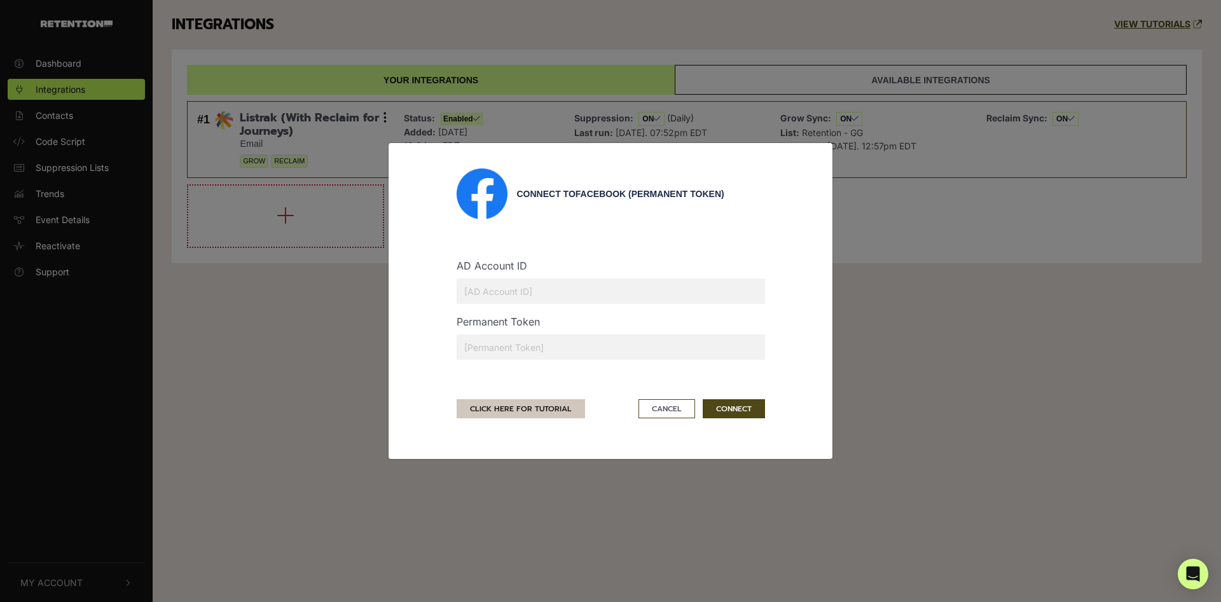
click at [564, 407] on link "CLICK HERE FOR TUTORIAL" at bounding box center [521, 409] width 129 height 19
